Goal: Transaction & Acquisition: Purchase product/service

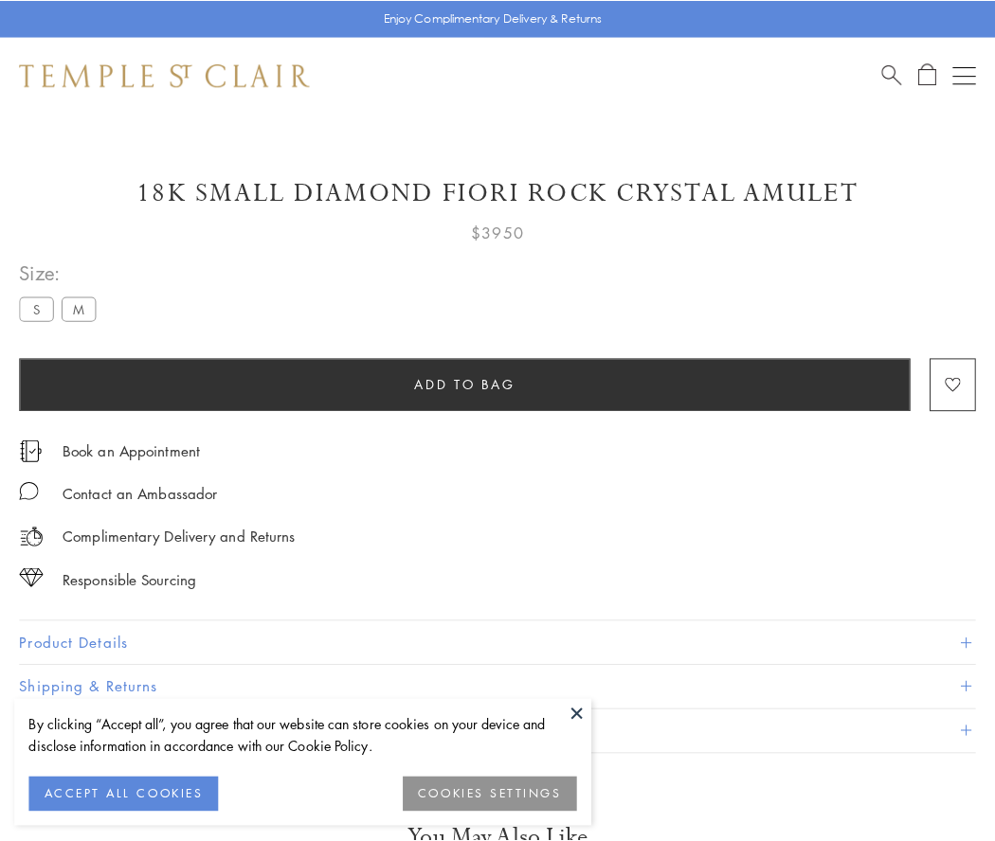
scroll to position [81, 0]
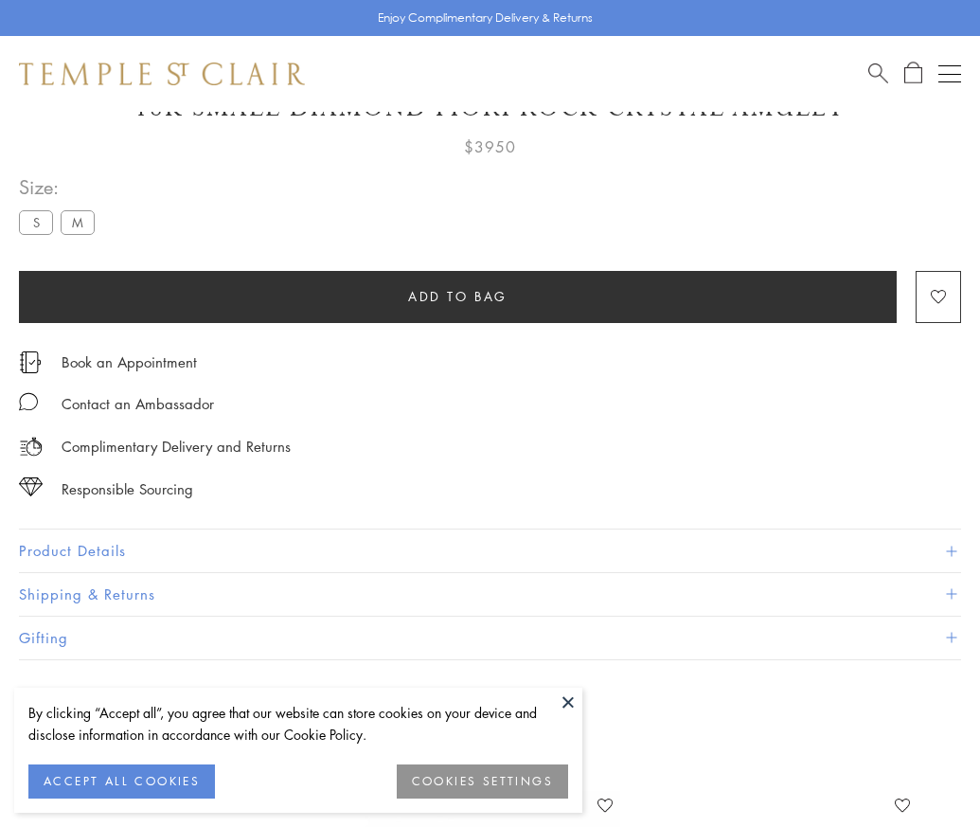
click at [457, 296] on span "Add to bag" at bounding box center [457, 296] width 99 height 21
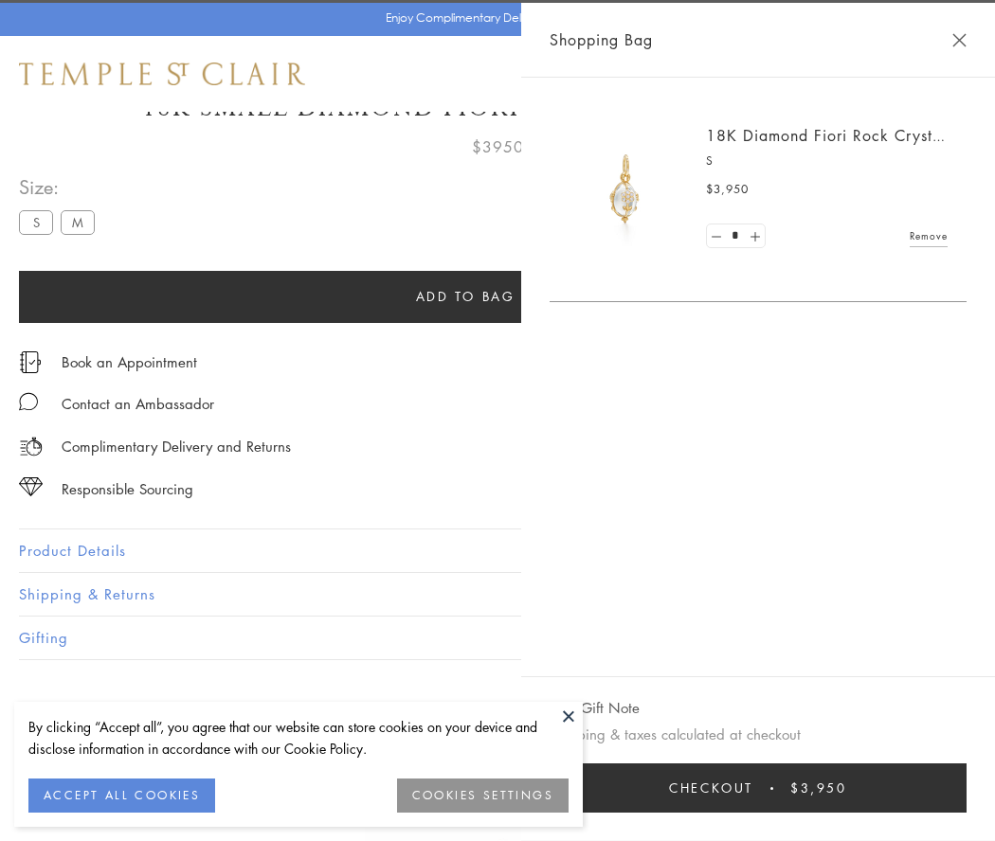
click at [948, 788] on button "Checkout $3,950" at bounding box center [757, 787] width 417 height 49
